Goal: Task Accomplishment & Management: Use online tool/utility

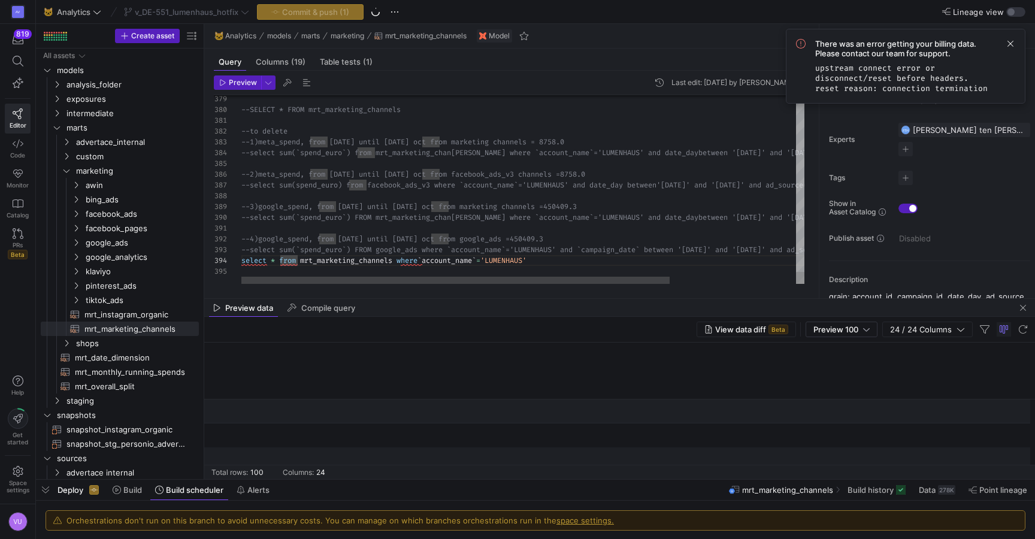
scroll to position [253, 0]
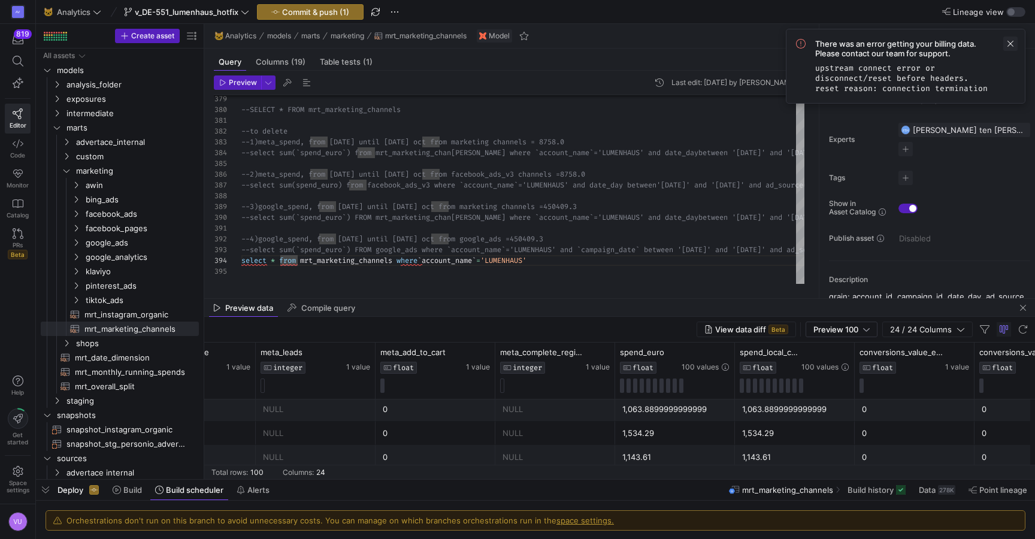
click at [1011, 42] on span at bounding box center [1010, 44] width 14 height 14
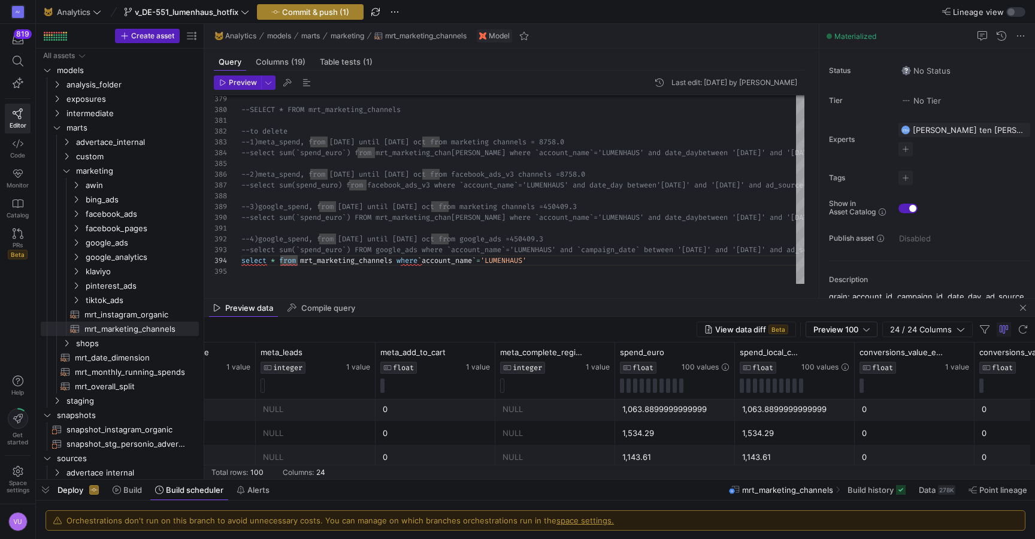
click at [297, 5] on span "button" at bounding box center [309, 12] width 105 height 14
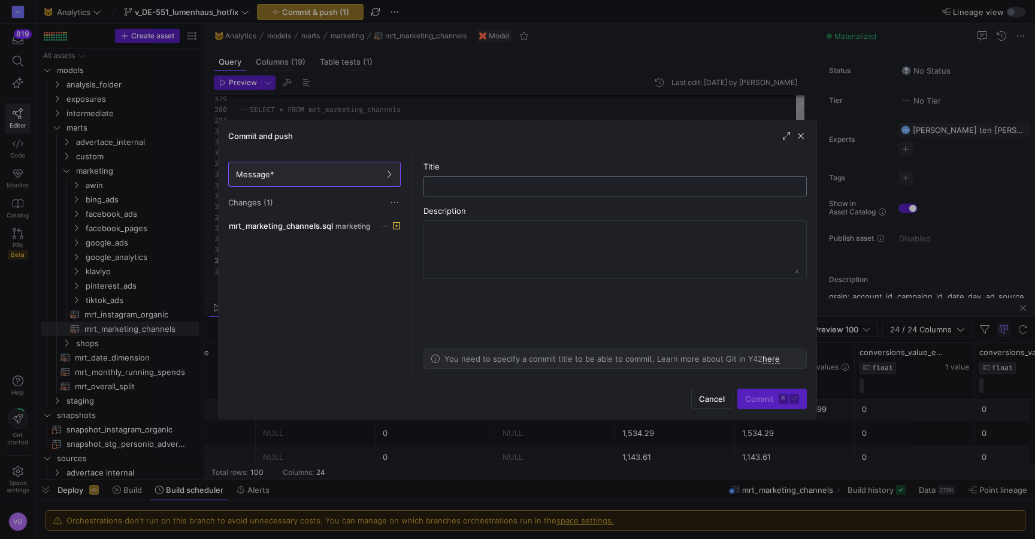
click at [472, 184] on input "text" at bounding box center [615, 186] width 363 height 10
type input "git stash recent change"
click at [760, 393] on span "submit" at bounding box center [772, 398] width 68 height 19
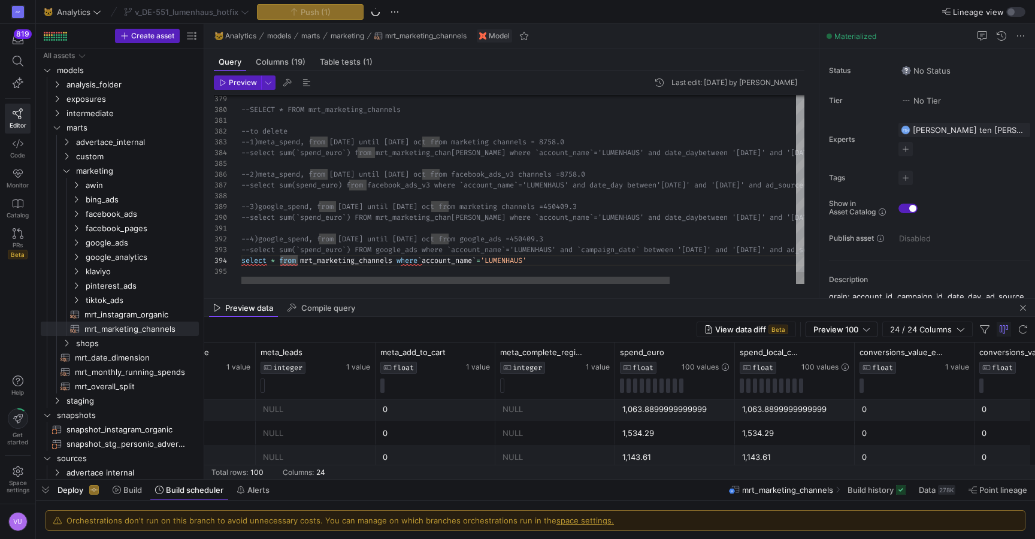
type textarea "--to delete --1)meta_spend, from [DATE] until [DATE] oct from marketing channel…"
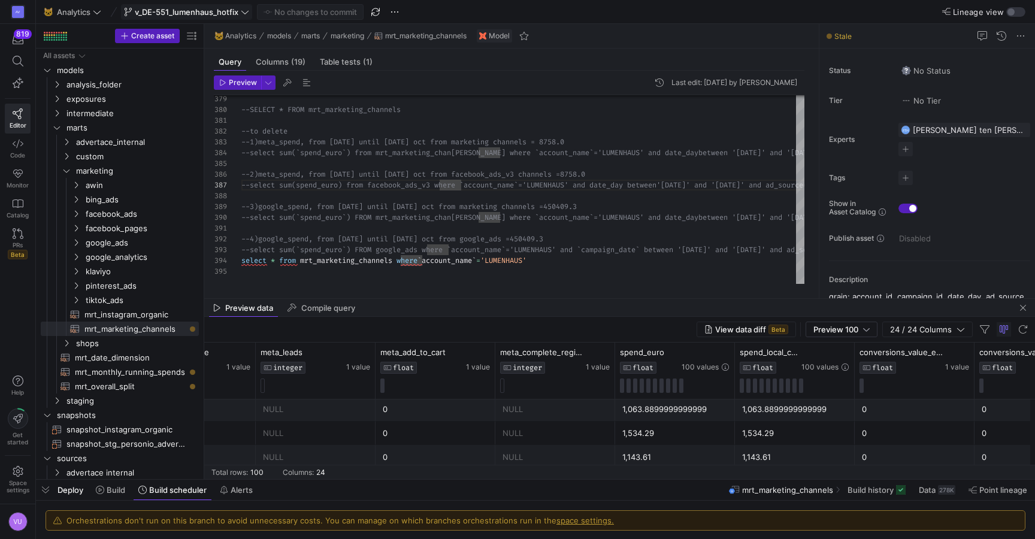
click at [186, 10] on span "v_DE-551_lumenhaus_hotfix" at bounding box center [187, 12] width 104 height 10
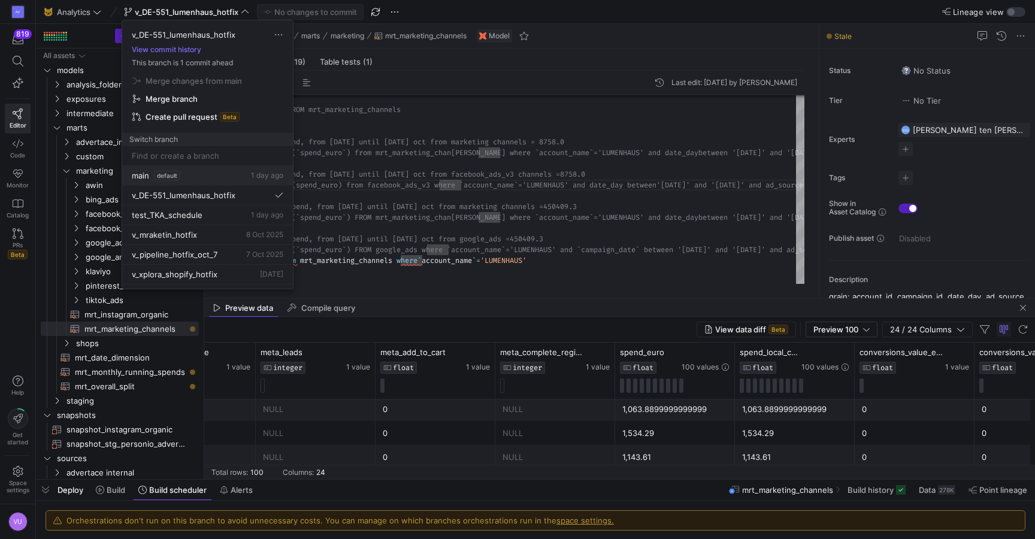
click at [156, 175] on span "default" at bounding box center [167, 176] width 26 height 10
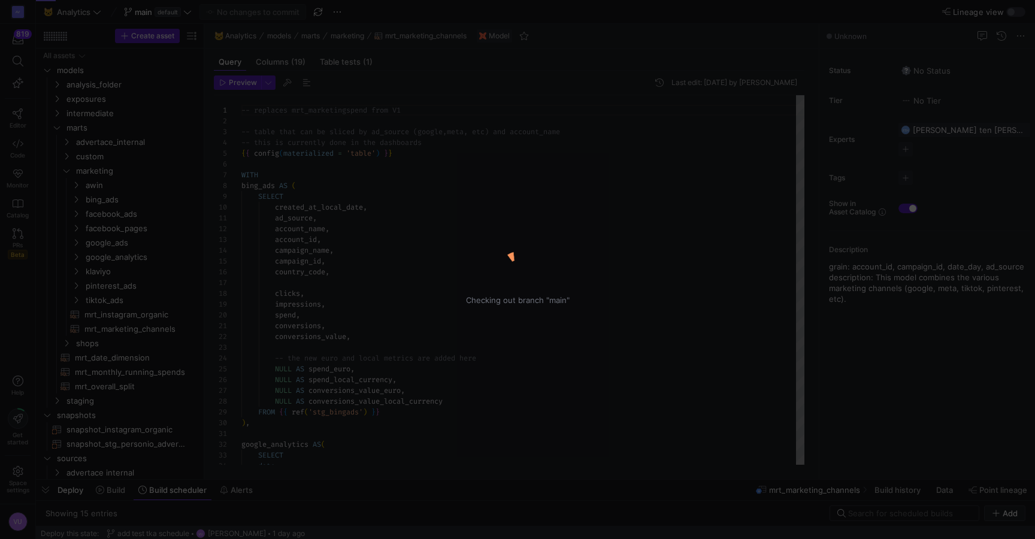
scroll to position [108, 0]
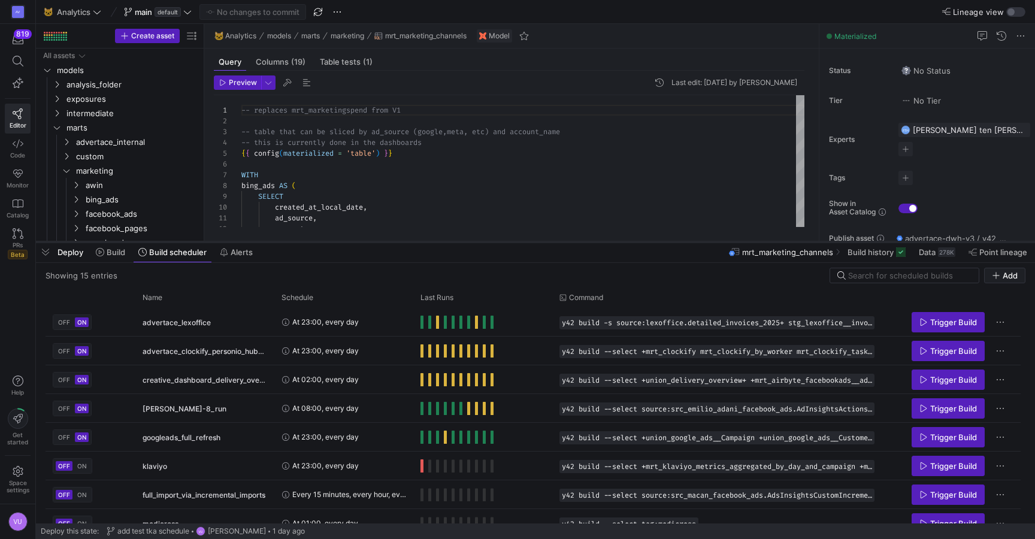
drag, startPoint x: 580, startPoint y: 477, endPoint x: 626, endPoint y: 240, distance: 242.2
click at [626, 240] on div at bounding box center [535, 242] width 999 height 5
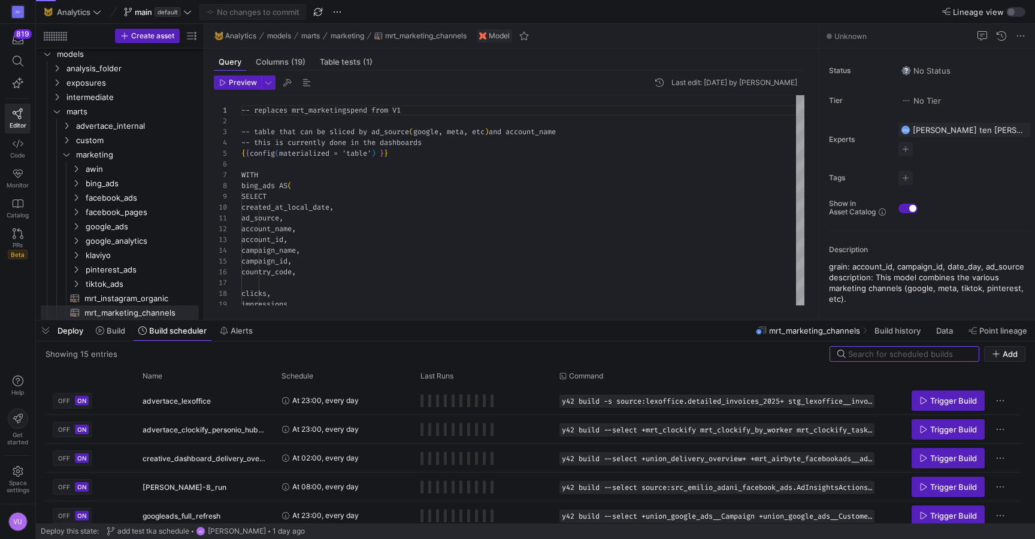
scroll to position [108, 0]
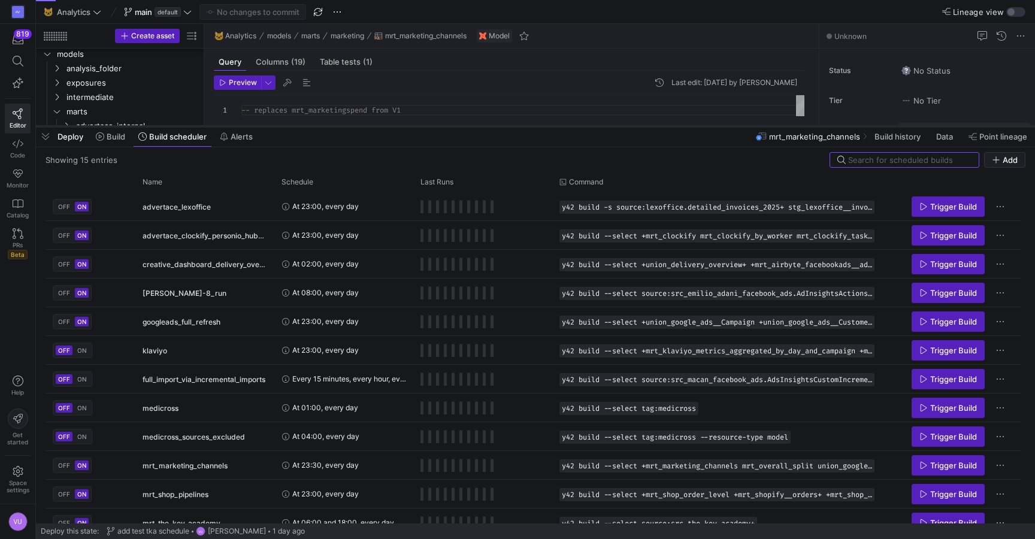
drag, startPoint x: 370, startPoint y: 321, endPoint x: 416, endPoint y: 127, distance: 199.4
click at [416, 127] on div at bounding box center [535, 126] width 999 height 5
